Goal: Use online tool/utility: Utilize a website feature to perform a specific function

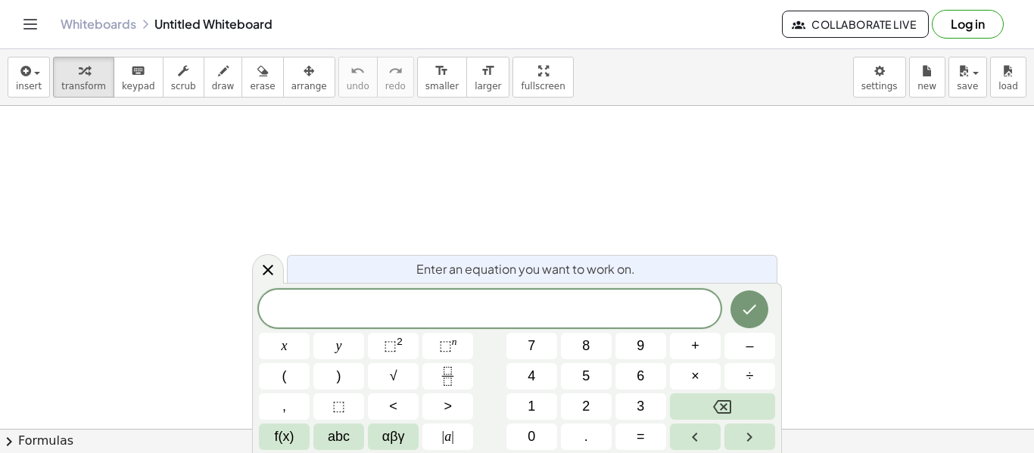
scroll to position [1, 0]
click at [522, 371] on button "4" at bounding box center [531, 376] width 51 height 26
click at [529, 381] on span "4" at bounding box center [532, 376] width 8 height 20
click at [745, 383] on button "÷" at bounding box center [749, 376] width 51 height 26
click at [336, 441] on span "abc" at bounding box center [339, 437] width 22 height 20
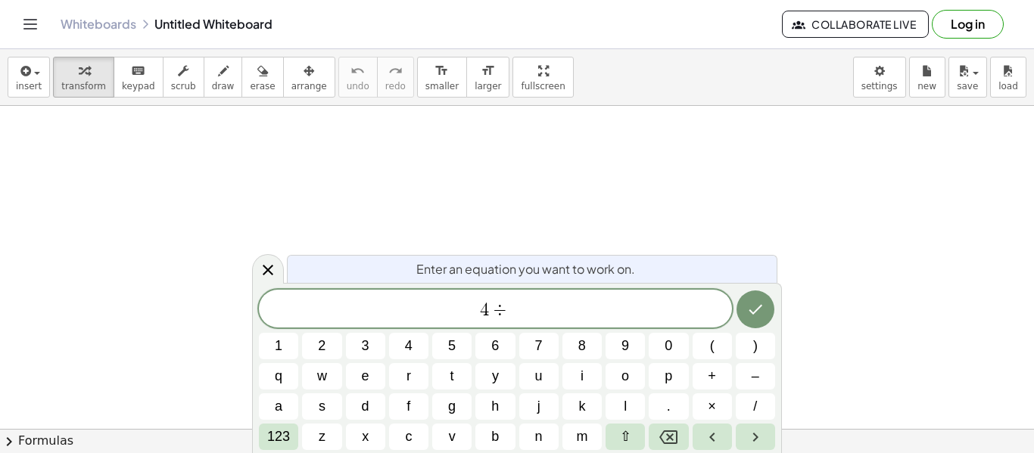
click at [279, 439] on span "123" at bounding box center [278, 437] width 23 height 20
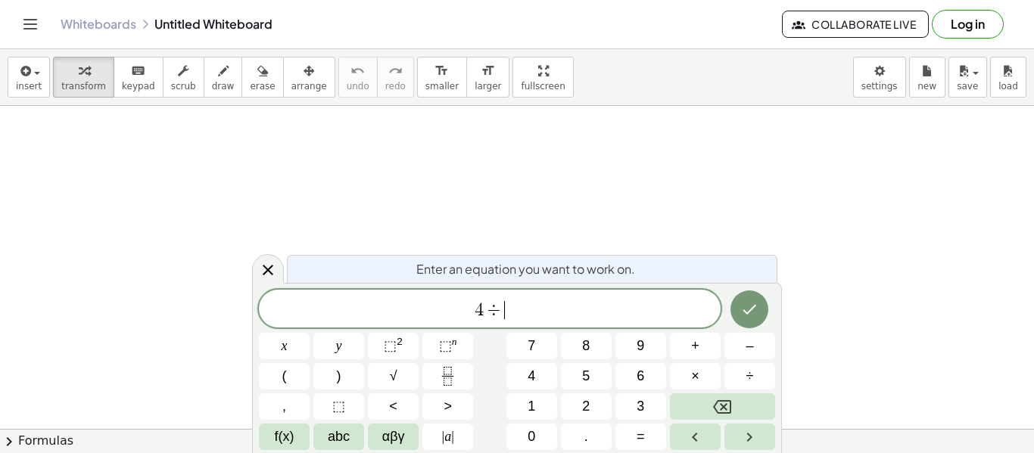
click at [394, 446] on span "αβγ" at bounding box center [393, 437] width 23 height 20
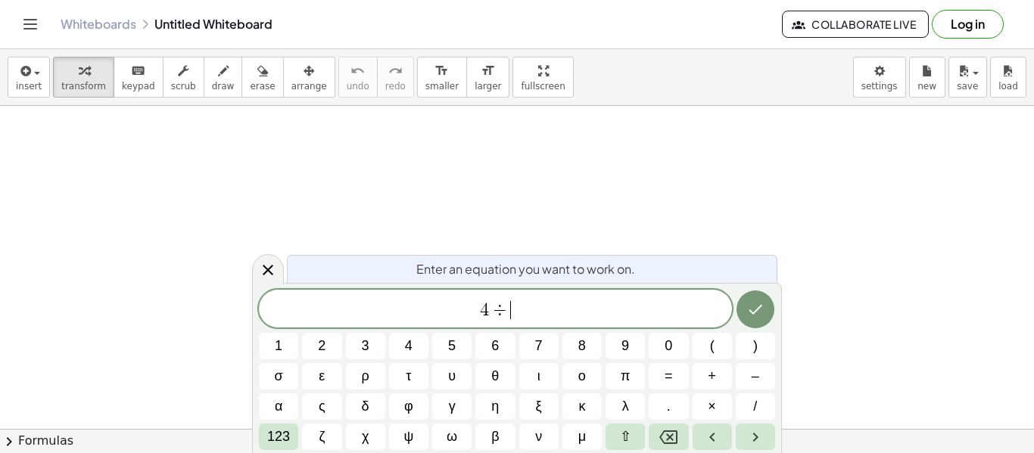
click at [278, 437] on span "123" at bounding box center [278, 437] width 23 height 20
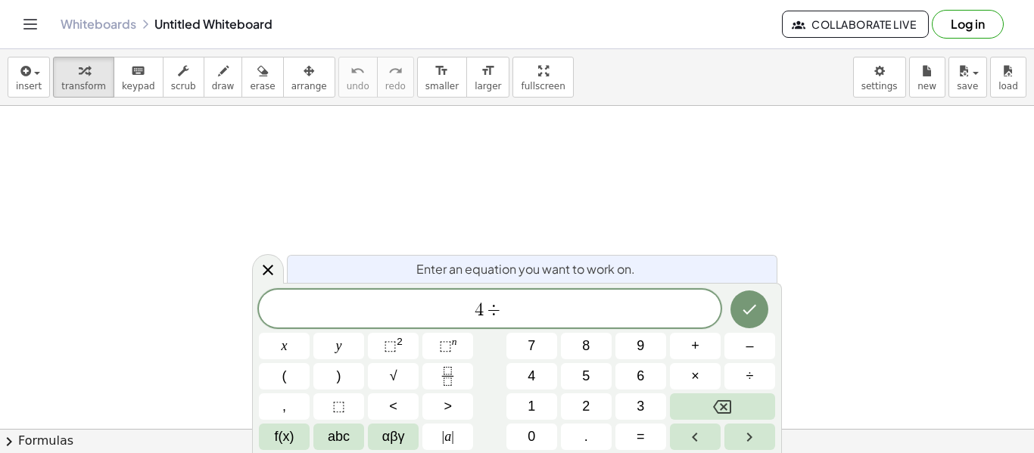
click at [750, 356] on button "–" at bounding box center [749, 346] width 51 height 26
click at [531, 377] on span "4" at bounding box center [532, 376] width 8 height 20
click at [752, 304] on icon "Done" at bounding box center [749, 309] width 18 height 18
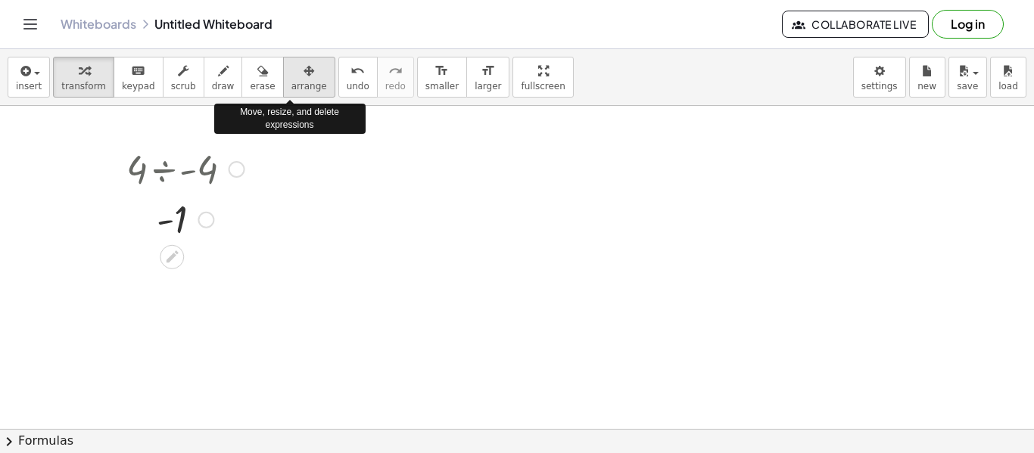
click at [291, 82] on span "arrange" at bounding box center [309, 86] width 36 height 11
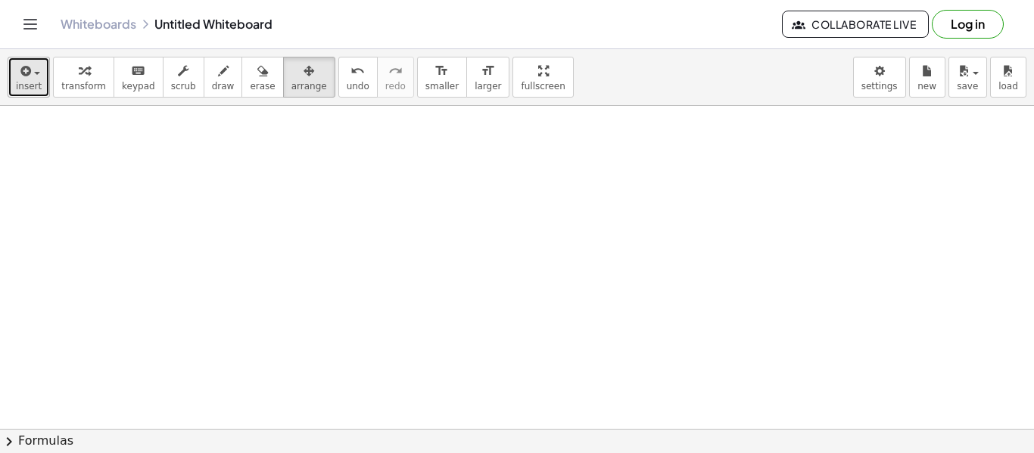
click at [14, 91] on button "insert" at bounding box center [29, 77] width 42 height 41
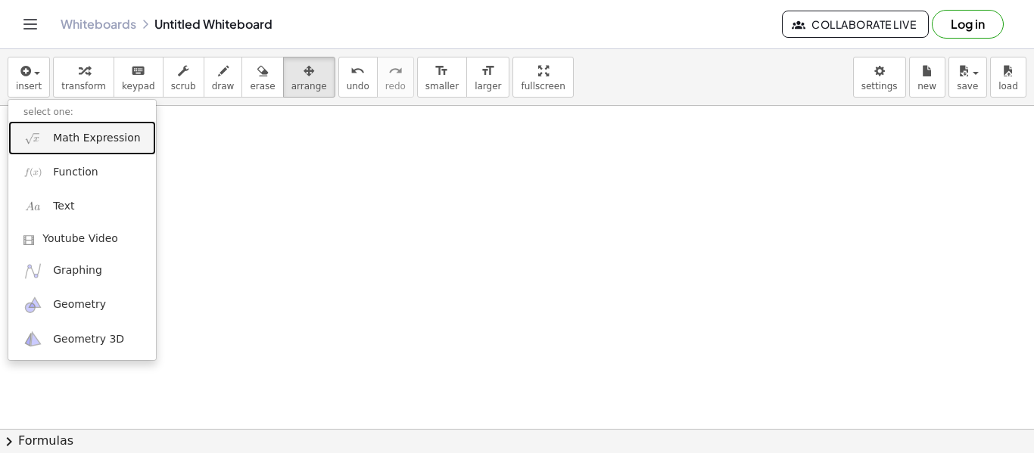
click at [51, 132] on link "Math Expression" at bounding box center [82, 138] width 148 height 34
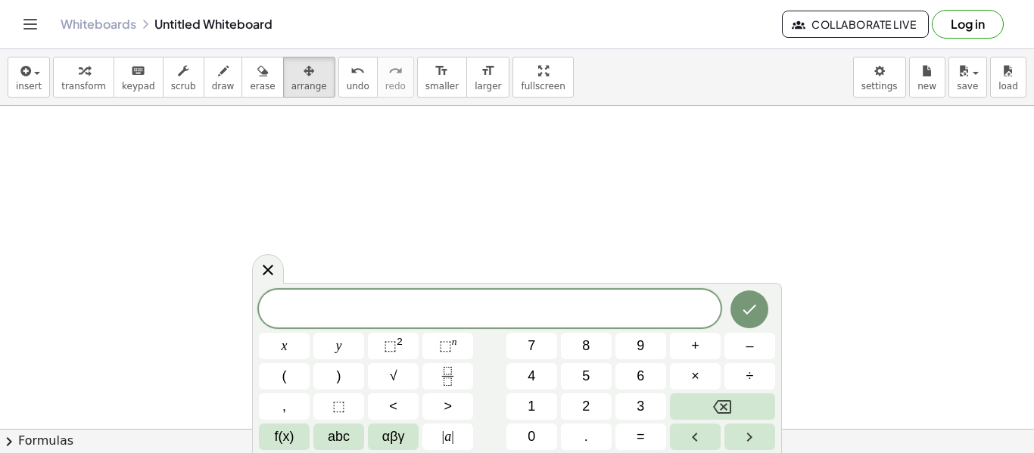
click at [749, 347] on span "–" at bounding box center [749, 346] width 8 height 20
click at [531, 375] on span "4" at bounding box center [532, 376] width 8 height 20
click at [764, 369] on button "÷" at bounding box center [749, 376] width 51 height 26
click at [584, 402] on span "2" at bounding box center [586, 407] width 8 height 20
click at [711, 409] on button "Backspace" at bounding box center [722, 407] width 105 height 26
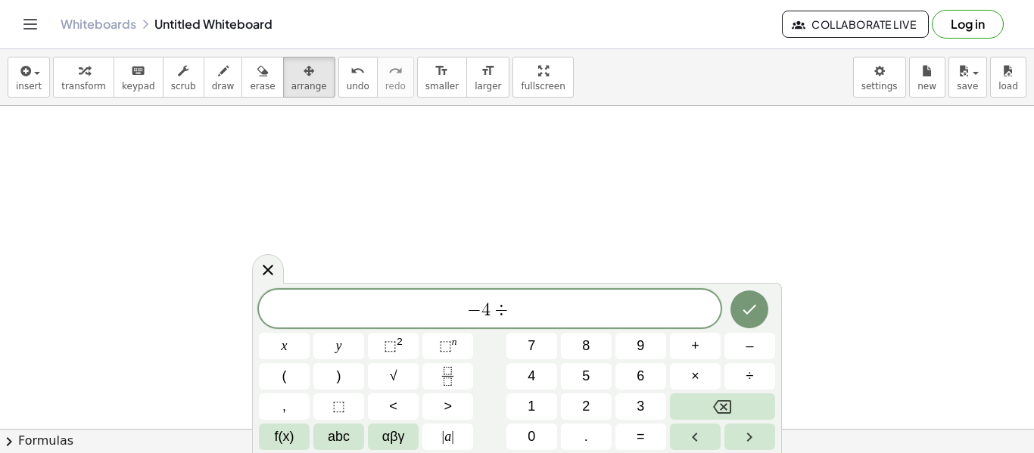
click at [583, 407] on span "2" at bounding box center [586, 407] width 8 height 20
click at [755, 305] on icon "Done" at bounding box center [749, 309] width 18 height 18
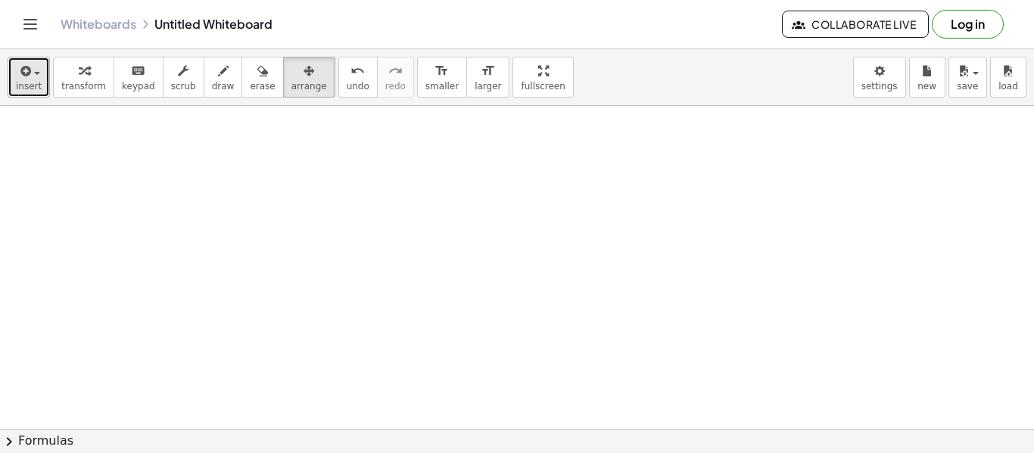
click at [21, 69] on icon "button" at bounding box center [24, 71] width 14 height 18
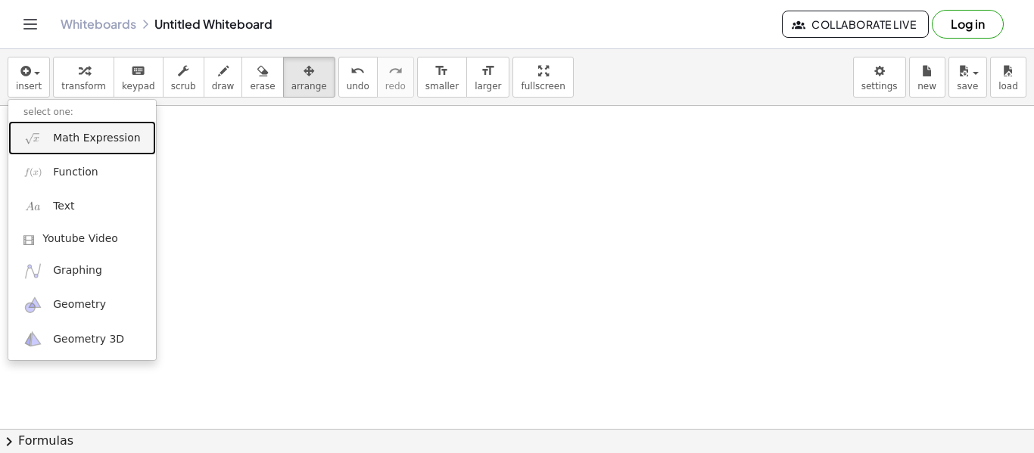
click at [71, 135] on span "Math Expression" at bounding box center [96, 138] width 87 height 15
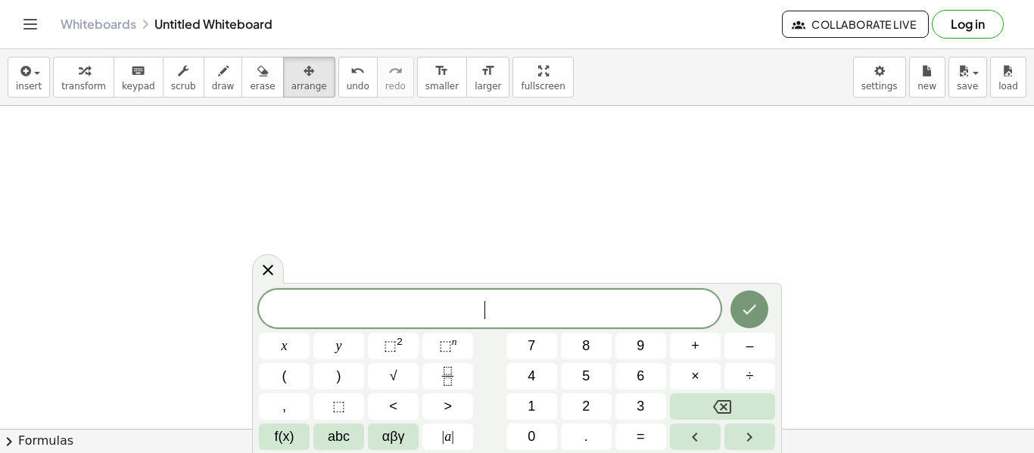
click at [435, 436] on button "| a |" at bounding box center [447, 437] width 51 height 26
click at [453, 447] on span "| a |" at bounding box center [448, 437] width 12 height 20
click at [752, 300] on icon "Done" at bounding box center [749, 308] width 18 height 18
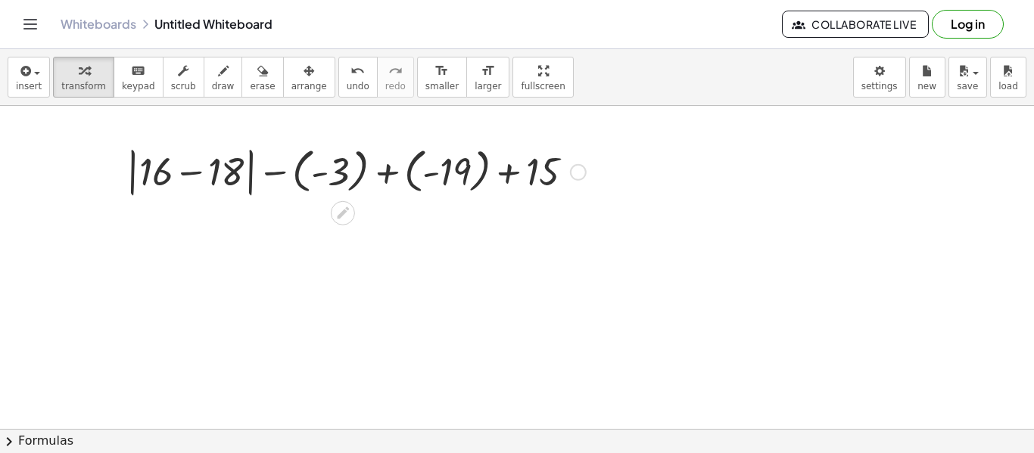
click at [230, 178] on div at bounding box center [356, 171] width 475 height 58
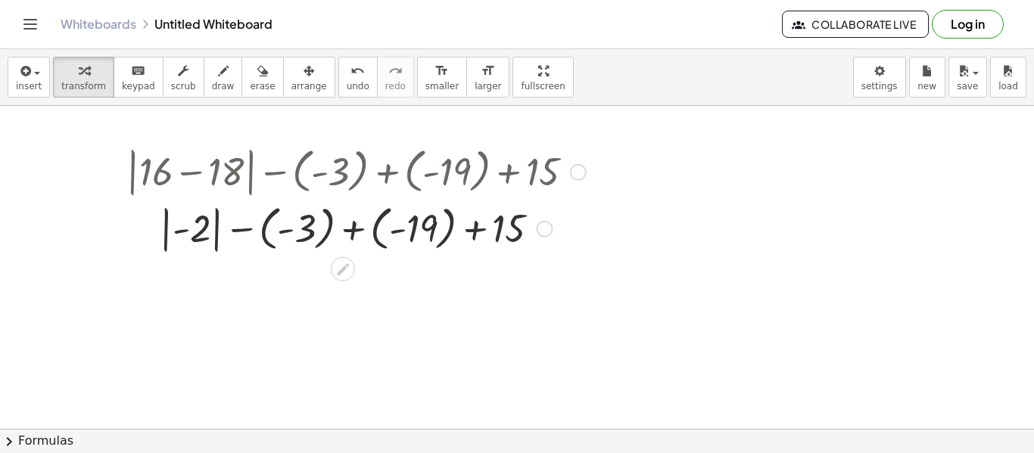
click at [246, 230] on div at bounding box center [356, 228] width 475 height 56
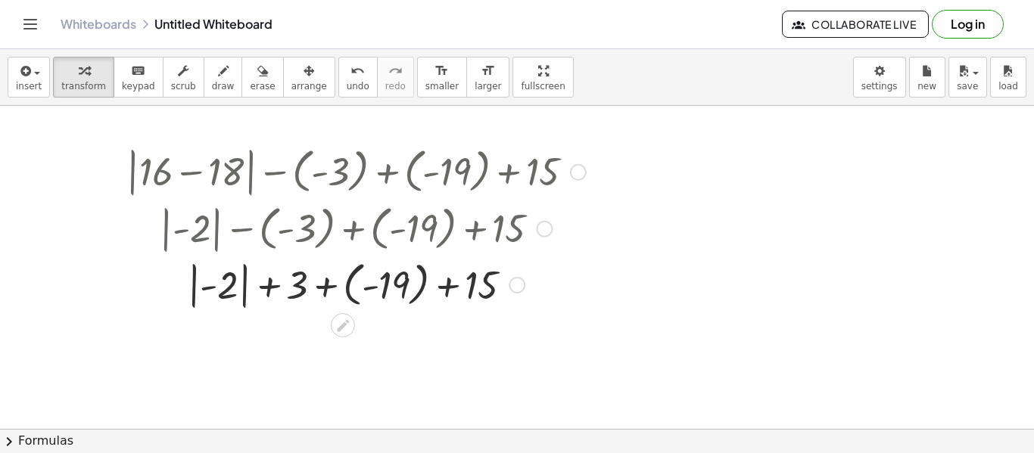
click at [516, 281] on div at bounding box center [517, 285] width 17 height 17
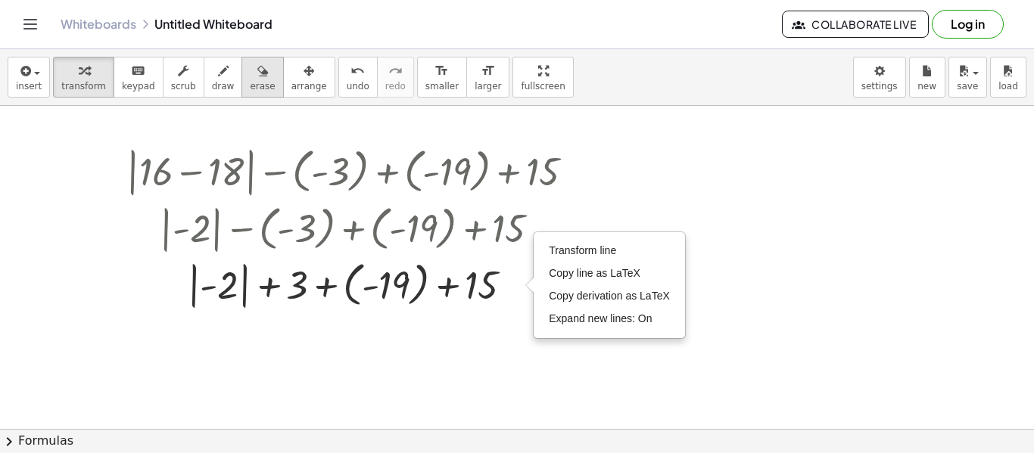
click at [257, 70] on icon "button" at bounding box center [262, 71] width 11 height 18
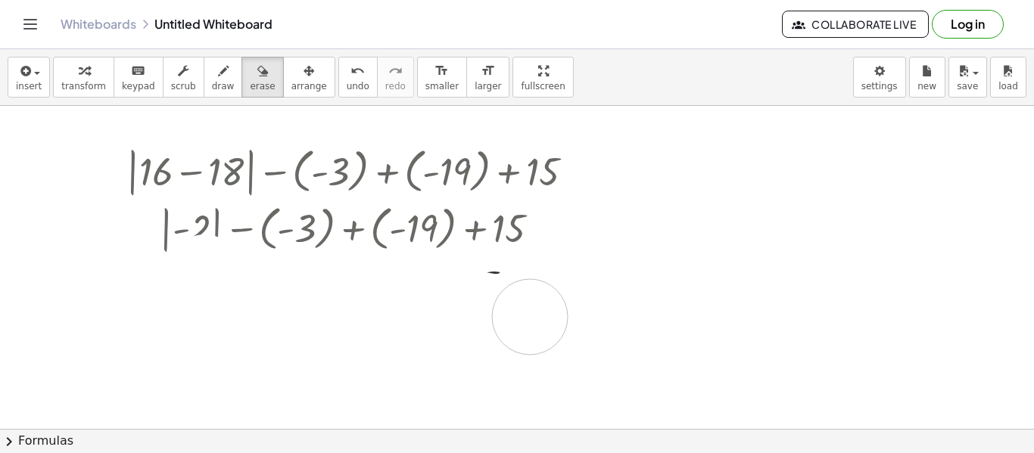
drag, startPoint x: 204, startPoint y: 272, endPoint x: 576, endPoint y: 315, distance: 374.0
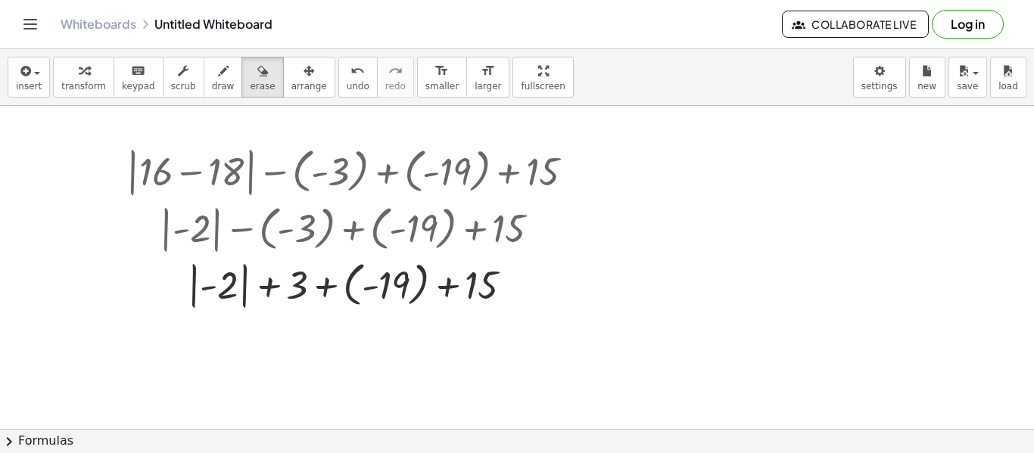
click at [241, 89] on button "erase" at bounding box center [262, 77] width 42 height 41
click at [271, 291] on div at bounding box center [517, 429] width 1034 height 646
click at [426, 287] on div at bounding box center [517, 429] width 1034 height 646
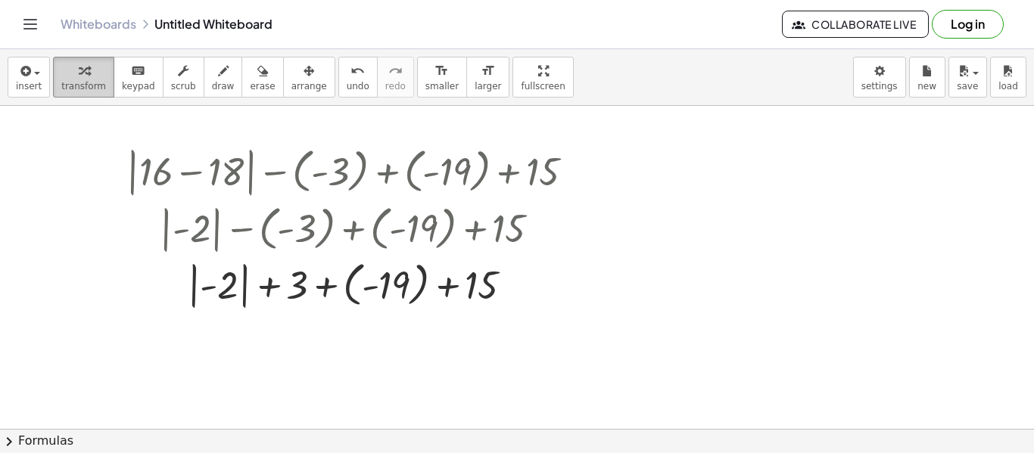
click at [56, 86] on button "transform" at bounding box center [83, 77] width 61 height 41
click at [36, 85] on span "insert" at bounding box center [29, 86] width 26 height 11
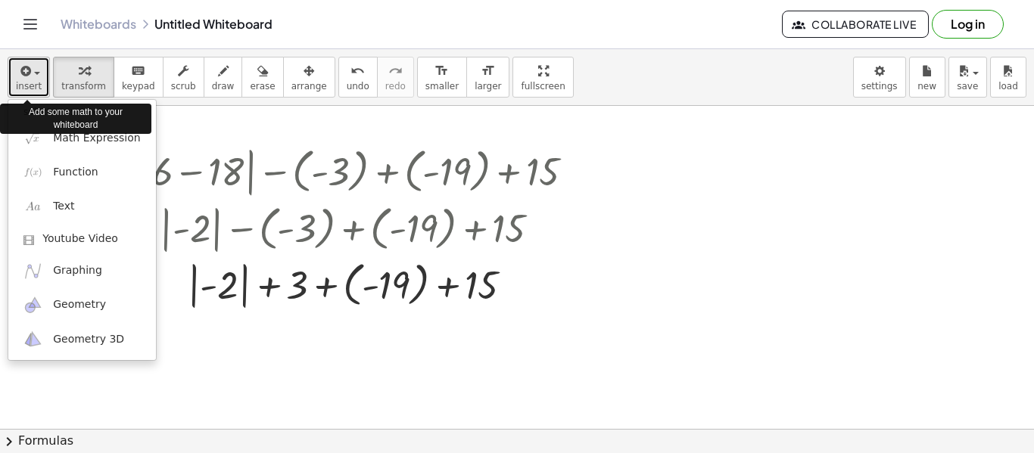
click at [39, 90] on button "insert" at bounding box center [29, 77] width 42 height 41
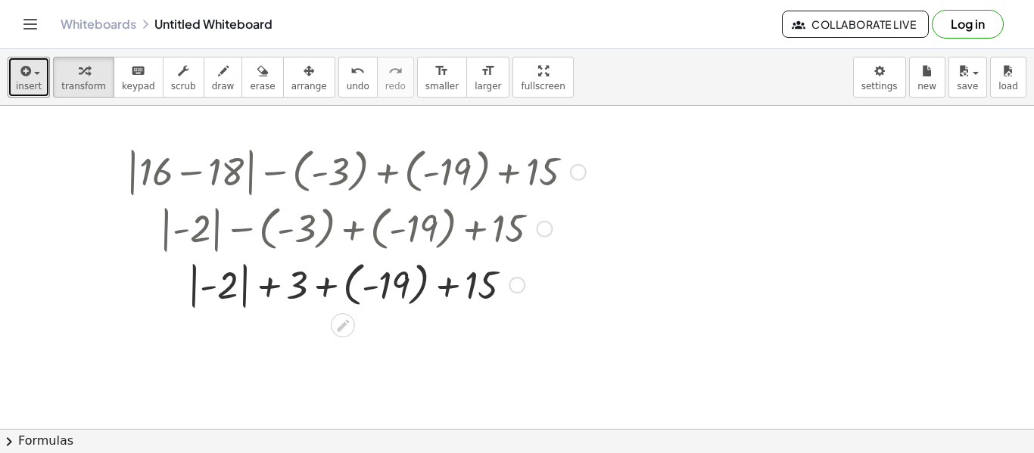
click at [254, 293] on div at bounding box center [356, 284] width 475 height 56
click at [368, 290] on div at bounding box center [356, 284] width 475 height 56
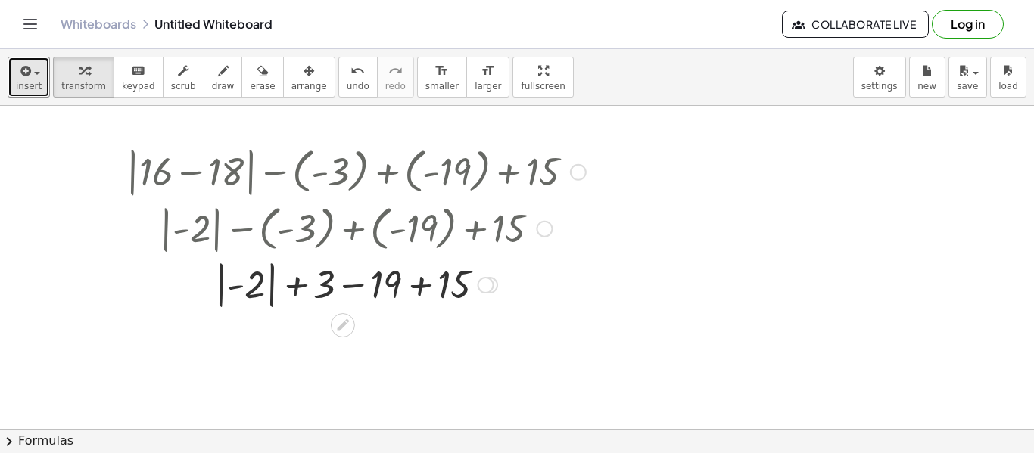
click at [293, 285] on div at bounding box center [356, 284] width 475 height 55
click at [353, 284] on div at bounding box center [356, 284] width 475 height 55
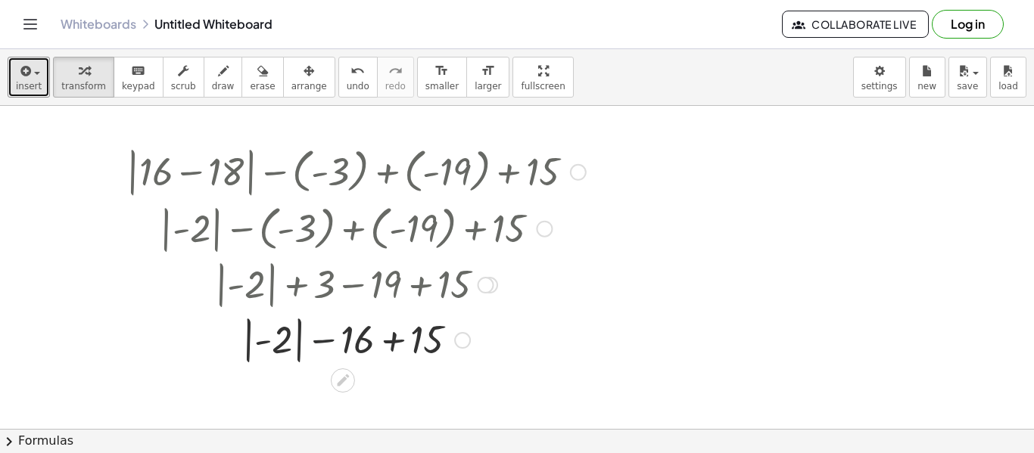
click at [317, 334] on div at bounding box center [356, 339] width 475 height 55
click at [392, 341] on div at bounding box center [356, 339] width 475 height 55
click at [316, 344] on div at bounding box center [356, 339] width 475 height 55
click at [355, 341] on div at bounding box center [356, 339] width 475 height 55
click at [301, 341] on div at bounding box center [356, 339] width 475 height 55
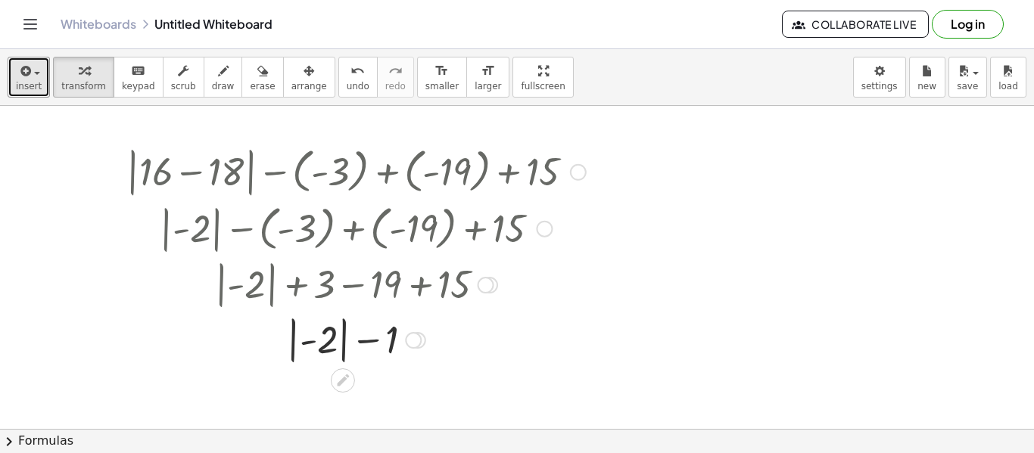
click at [307, 342] on div at bounding box center [356, 339] width 475 height 55
click at [316, 341] on div at bounding box center [356, 339] width 475 height 55
click at [320, 342] on div at bounding box center [356, 339] width 475 height 55
click at [353, 391] on div at bounding box center [356, 392] width 475 height 51
click at [302, 64] on div "button" at bounding box center [309, 70] width 36 height 18
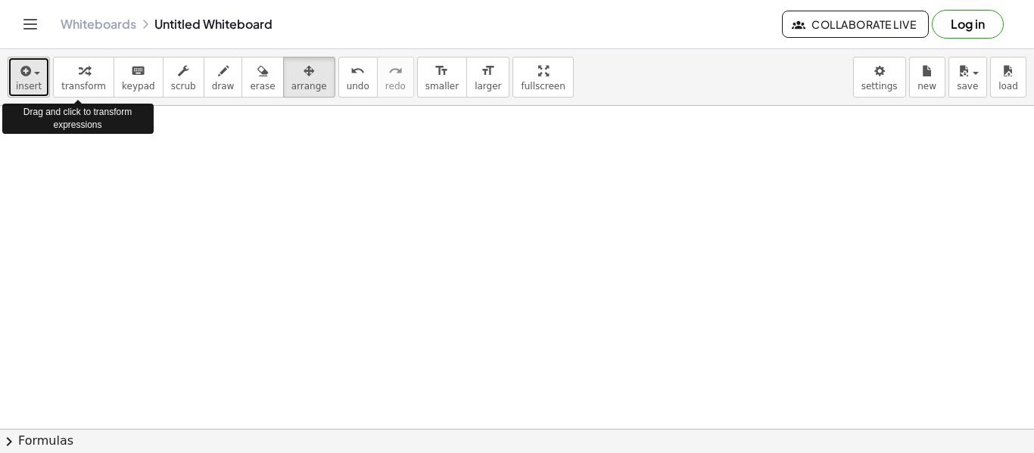
click at [28, 87] on span "insert" at bounding box center [29, 86] width 26 height 11
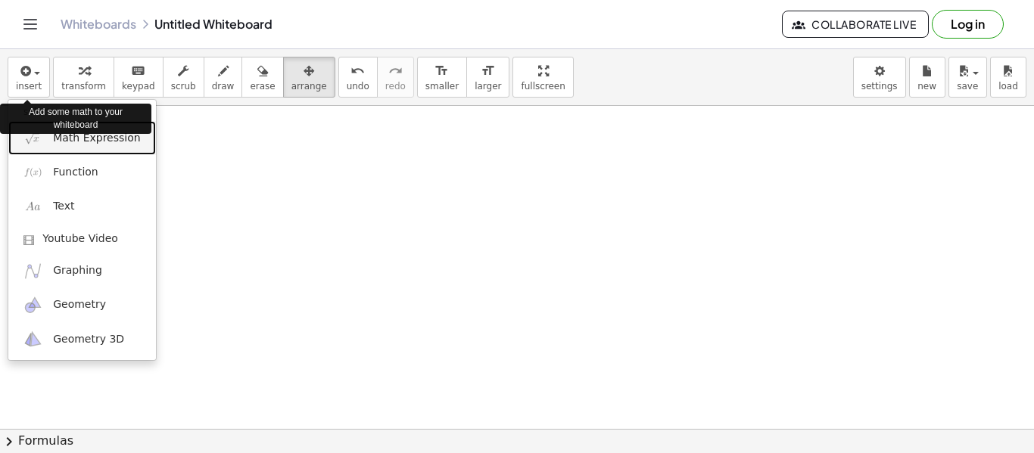
click at [37, 145] on img at bounding box center [32, 138] width 19 height 19
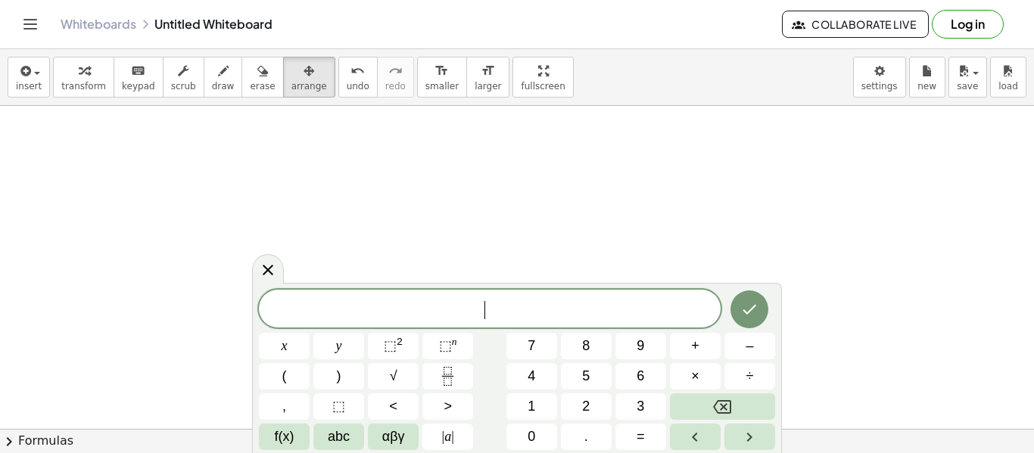
click at [598, 407] on button "2" at bounding box center [586, 407] width 51 height 26
click at [639, 375] on span "6" at bounding box center [641, 376] width 8 height 20
click at [751, 338] on span "–" at bounding box center [749, 346] width 8 height 20
click at [640, 406] on span "3" at bounding box center [641, 407] width 8 height 20
click at [543, 374] on button "4" at bounding box center [531, 376] width 51 height 26
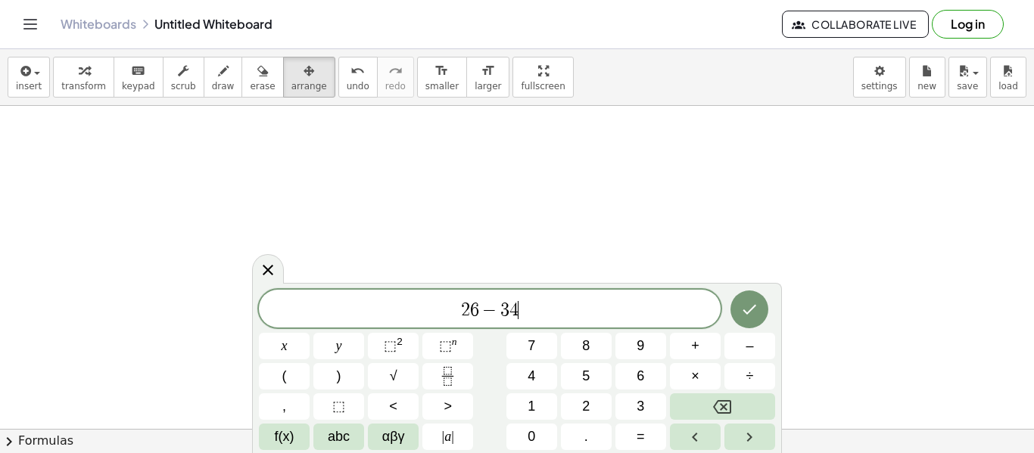
click at [746, 319] on button "Done" at bounding box center [749, 310] width 38 height 38
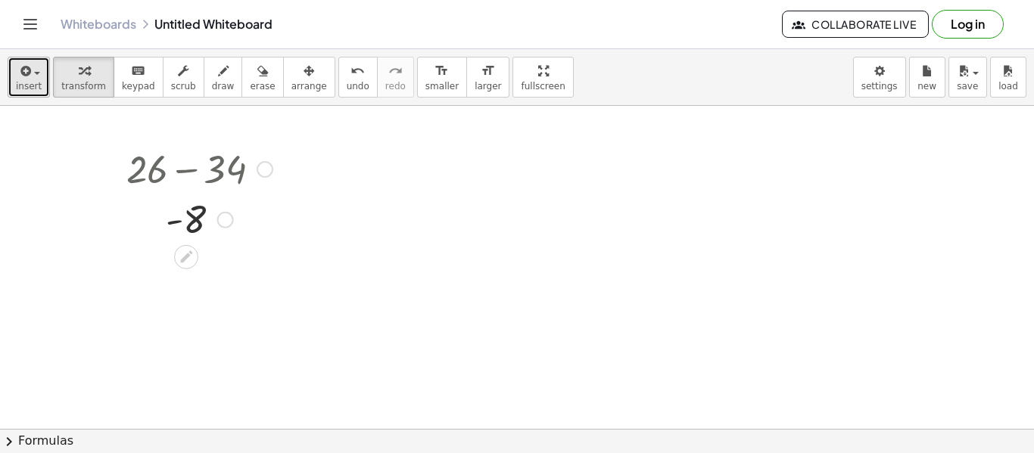
click at [23, 84] on span "insert" at bounding box center [29, 86] width 26 height 11
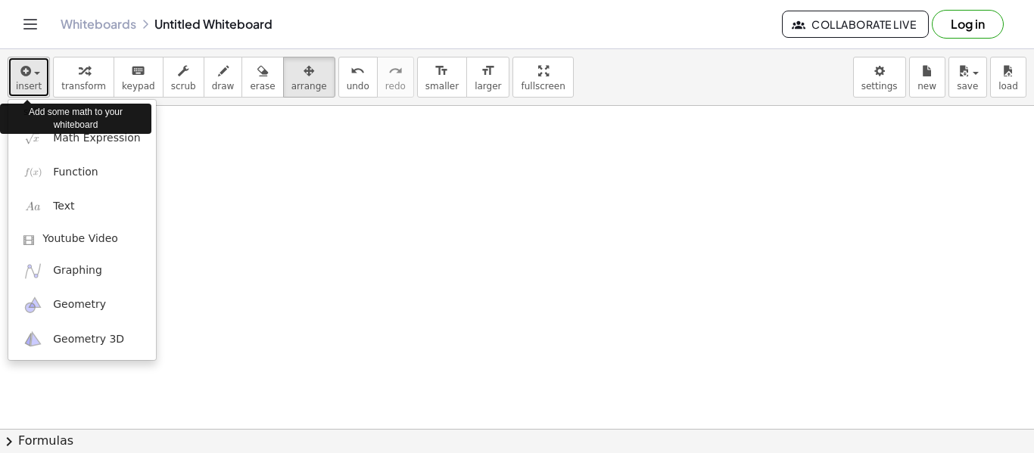
click at [14, 84] on button "insert" at bounding box center [29, 77] width 42 height 41
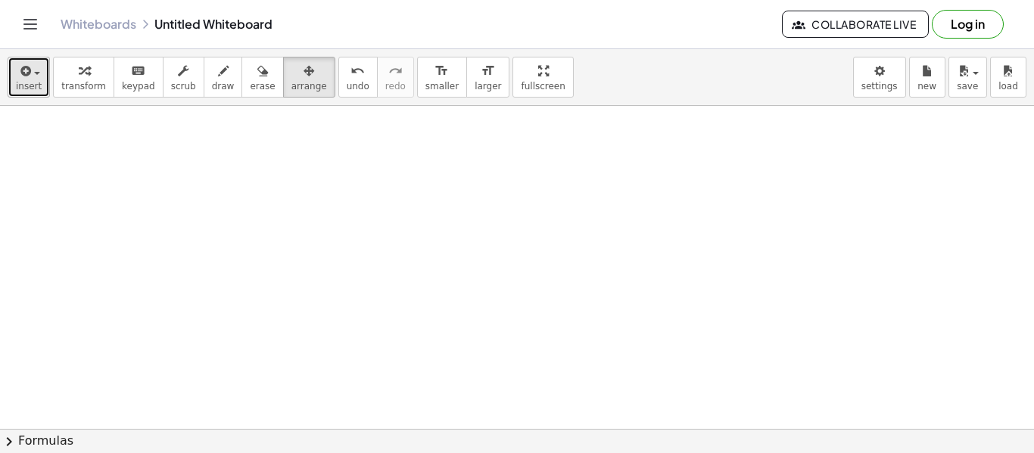
click at [26, 69] on icon "button" at bounding box center [24, 71] width 14 height 18
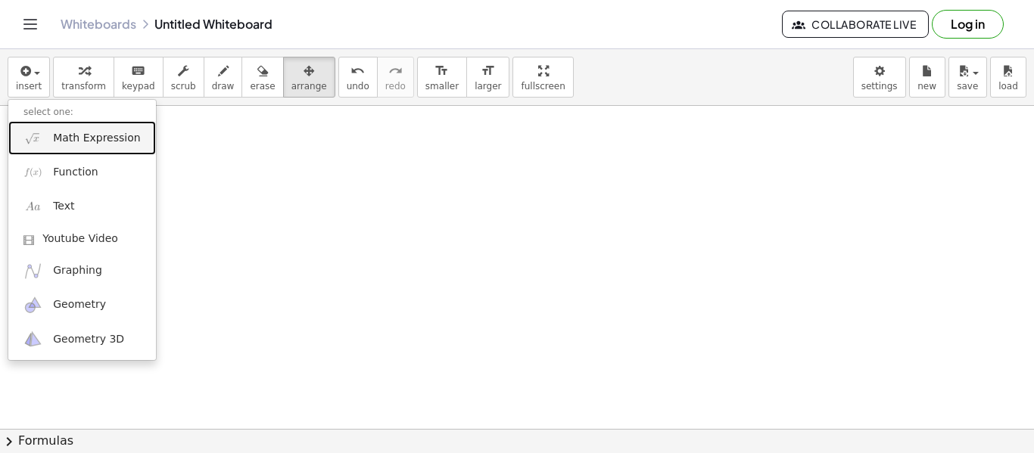
click at [53, 137] on span "Math Expression" at bounding box center [96, 138] width 87 height 15
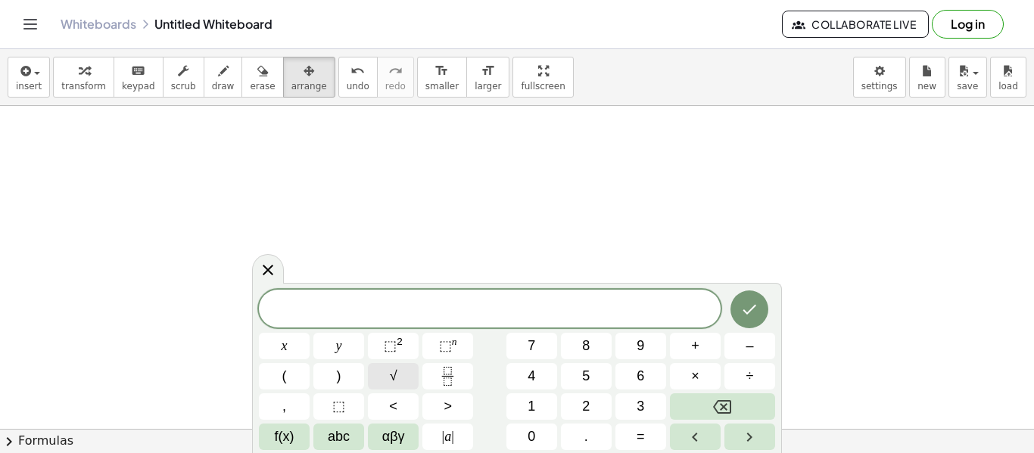
click at [454, 437] on span "|" at bounding box center [452, 436] width 3 height 15
click at [532, 411] on span "1" at bounding box center [532, 407] width 8 height 20
click at [637, 385] on span "6" at bounding box center [641, 376] width 8 height 20
click at [762, 351] on button "–" at bounding box center [749, 346] width 51 height 26
click at [521, 397] on button "1" at bounding box center [531, 407] width 51 height 26
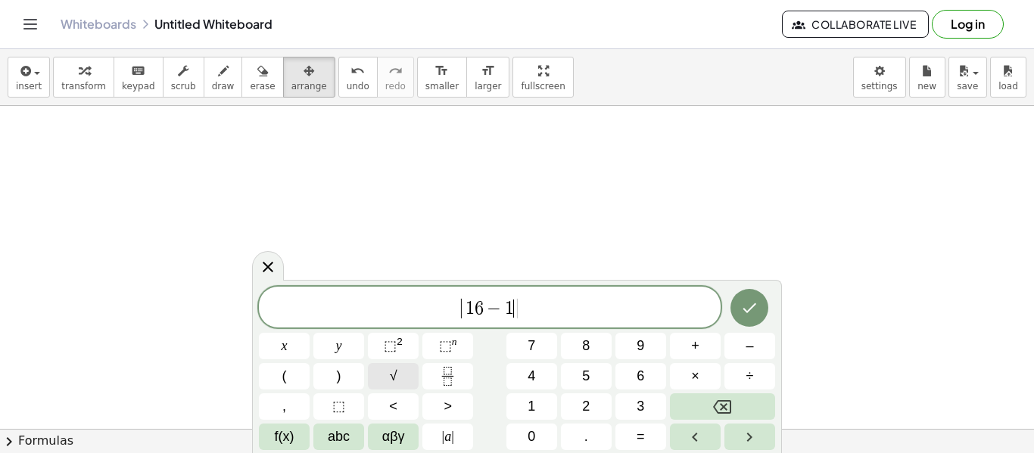
click at [584, 348] on span "8" at bounding box center [586, 346] width 8 height 20
click at [453, 437] on span "|" at bounding box center [452, 436] width 3 height 15
click at [751, 353] on span "–" at bounding box center [749, 346] width 8 height 20
click at [752, 302] on icon "Done" at bounding box center [749, 308] width 18 height 18
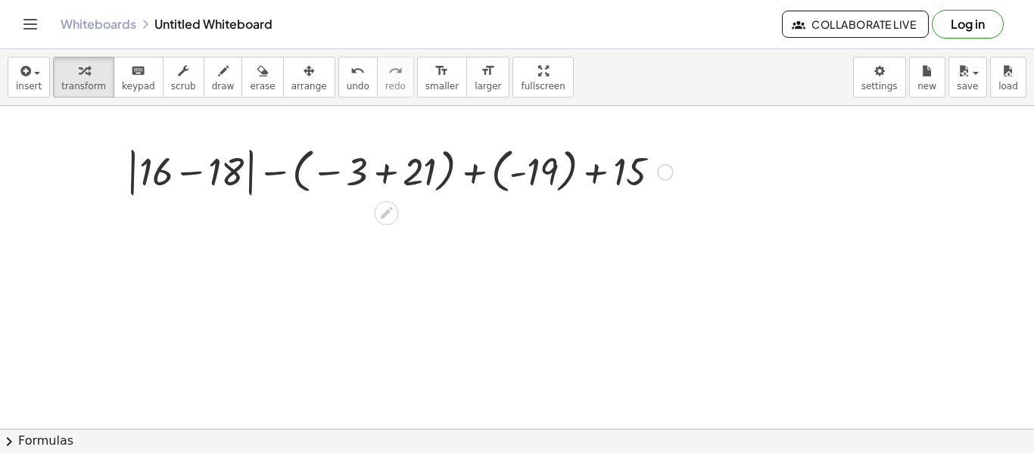
click at [338, 173] on div at bounding box center [400, 171] width 562 height 58
click at [375, 165] on div at bounding box center [400, 171] width 562 height 58
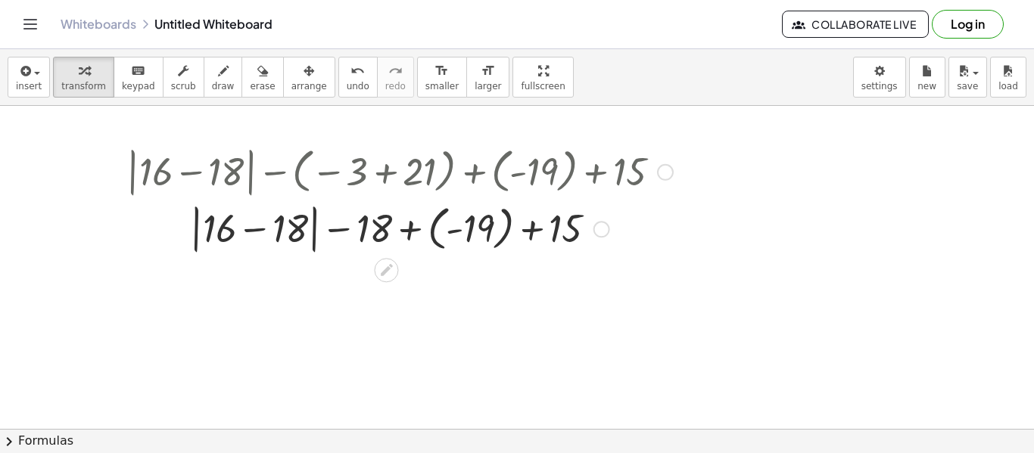
click at [294, 221] on div at bounding box center [400, 229] width 562 height 58
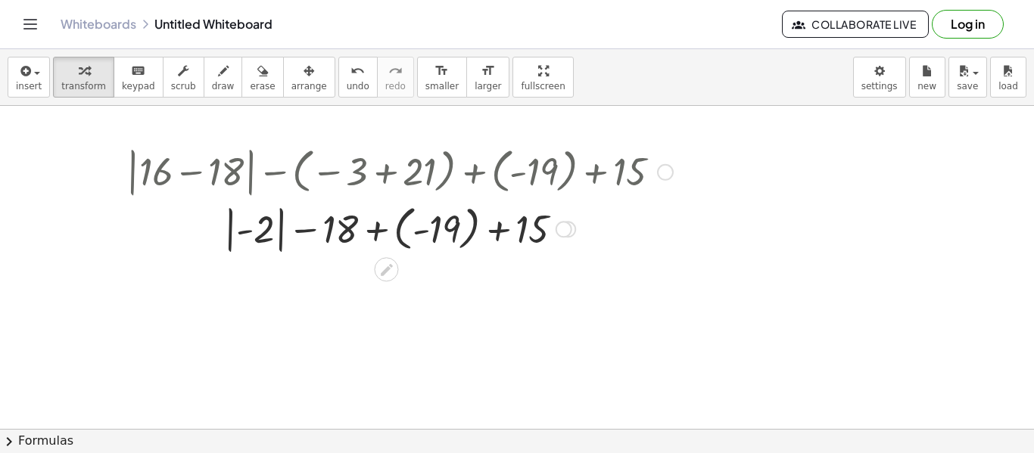
click at [303, 234] on div at bounding box center [400, 228] width 562 height 56
click at [435, 232] on div at bounding box center [400, 228] width 562 height 56
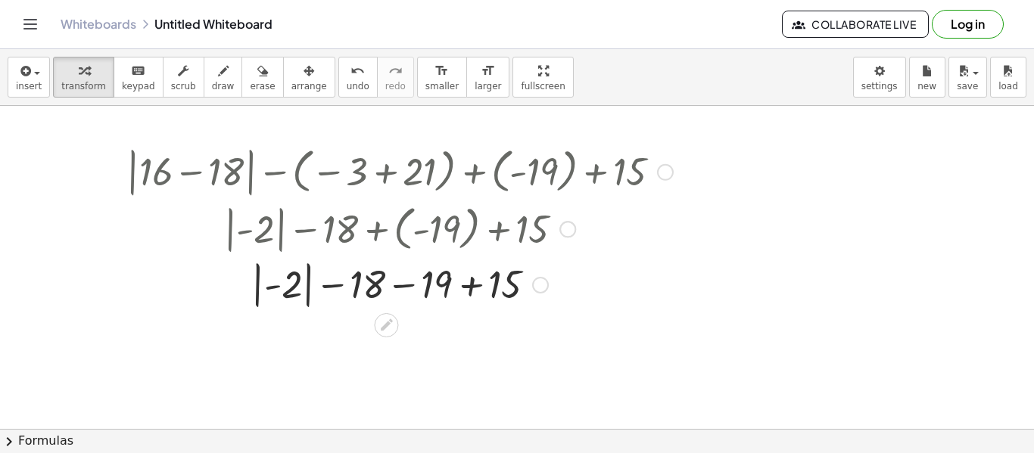
click at [320, 281] on div at bounding box center [400, 283] width 562 height 55
click at [427, 285] on div at bounding box center [400, 283] width 562 height 55
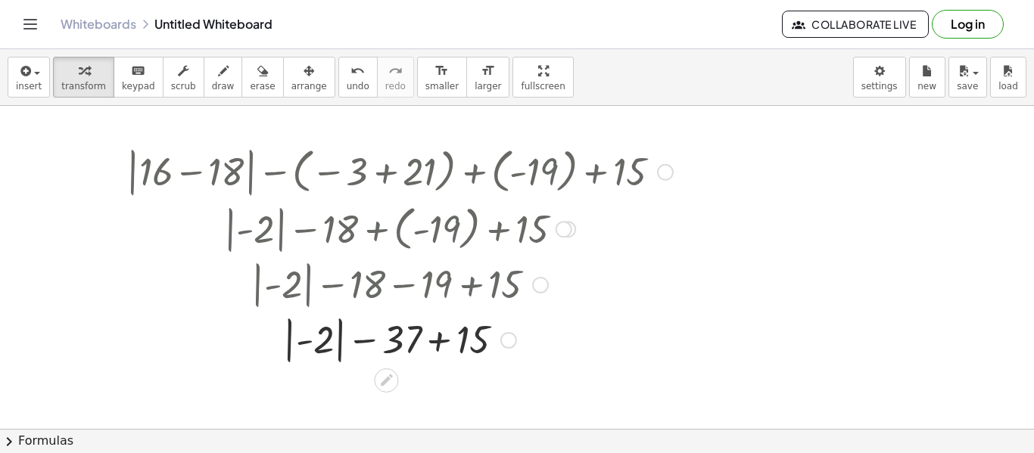
click at [427, 339] on div at bounding box center [400, 338] width 562 height 55
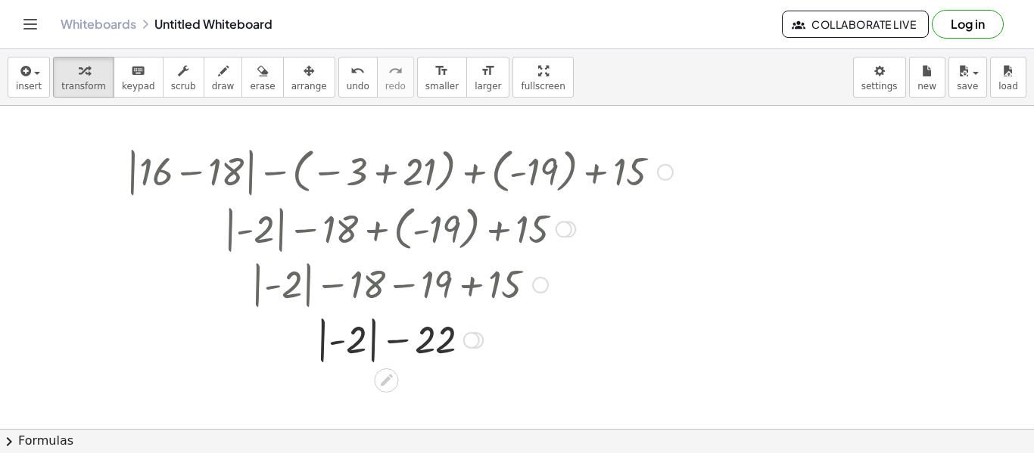
click at [397, 341] on div at bounding box center [400, 338] width 562 height 55
click at [361, 341] on div at bounding box center [400, 338] width 562 height 55
click at [387, 391] on div at bounding box center [400, 391] width 562 height 51
